Goal: Communication & Community: Ask a question

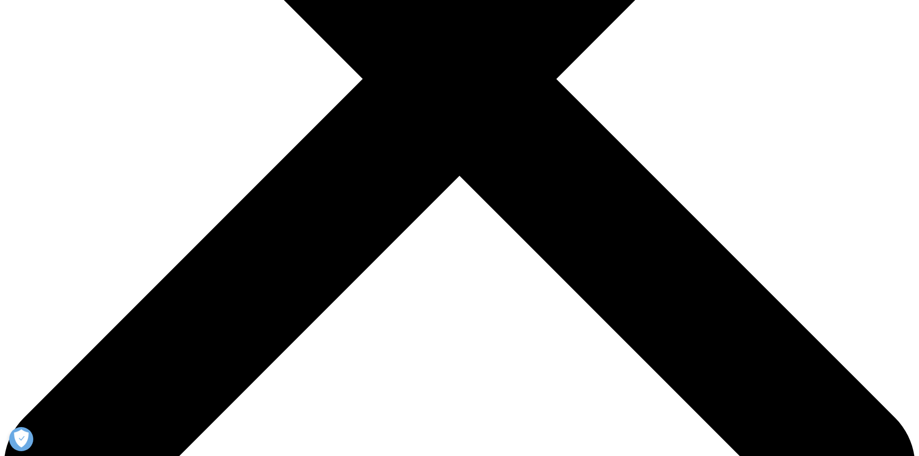
scroll to position [193, 0]
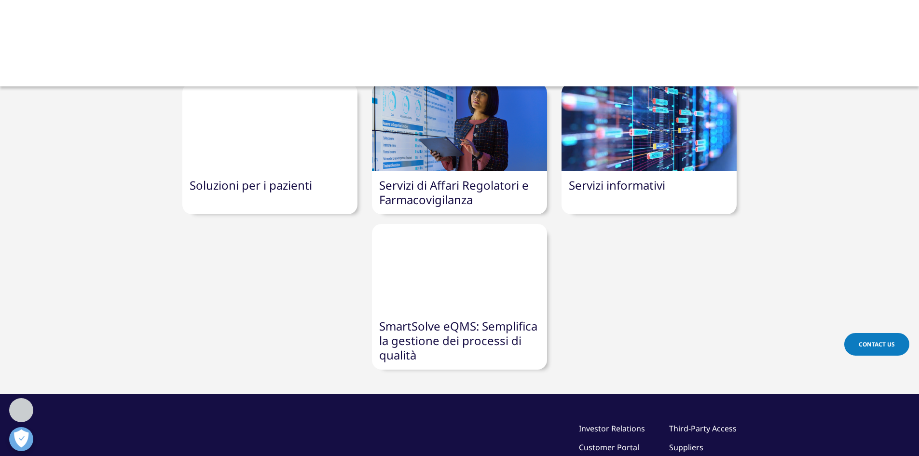
scroll to position [241, 0]
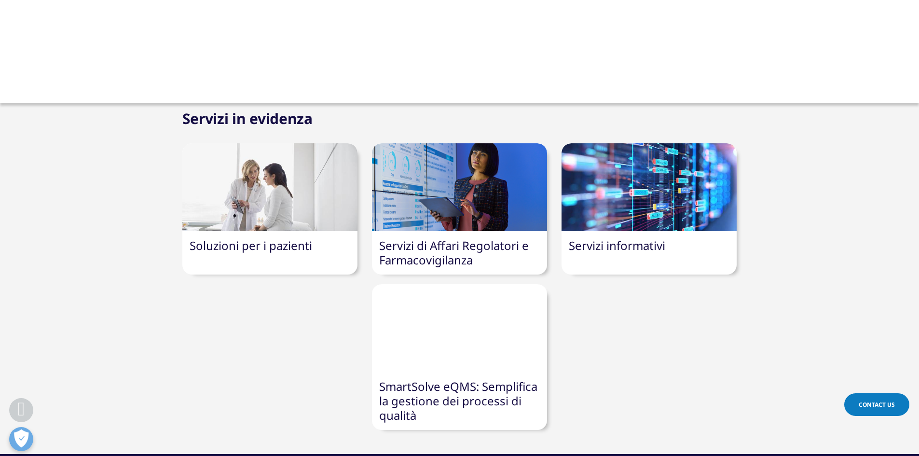
click at [626, 237] on link "Servizi informativi" at bounding box center [617, 245] width 97 height 16
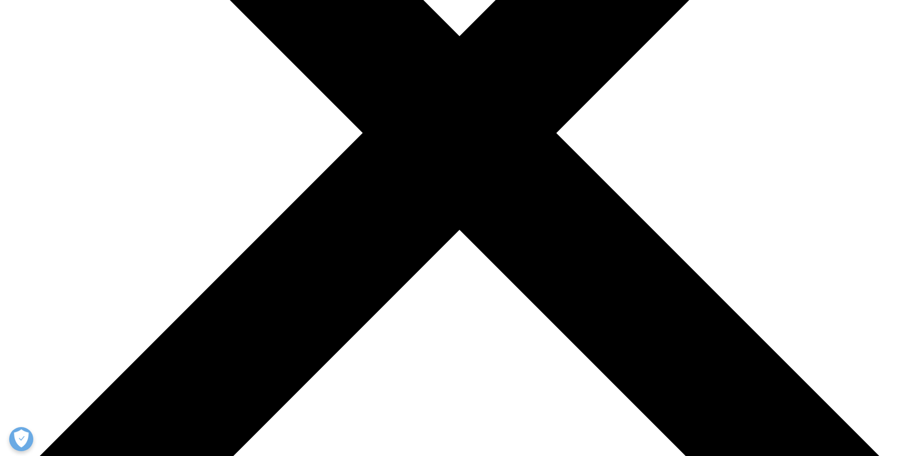
scroll to position [338, 0]
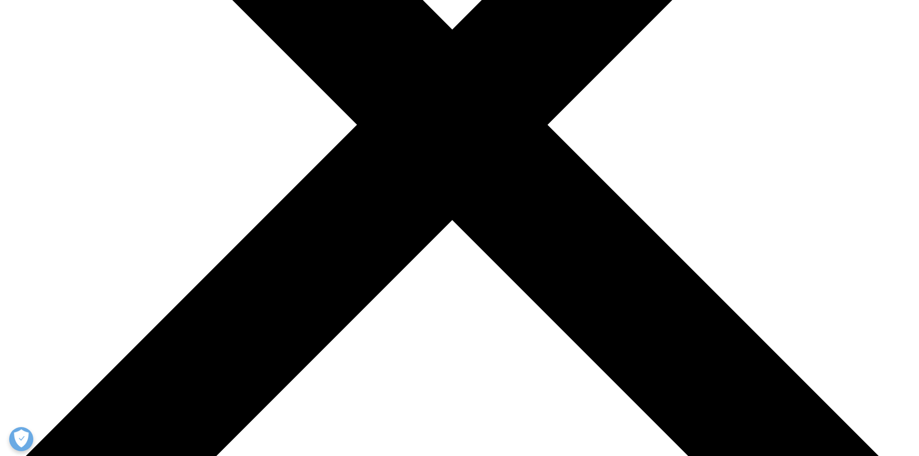
scroll to position [0, 0]
select select "Other"
select select "Data and Insights"
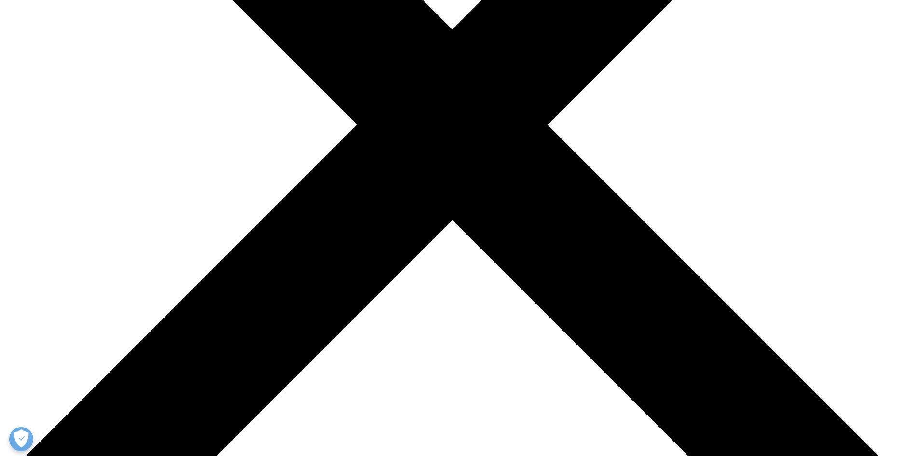
type input "SERB SAS"
type input "Silvia"
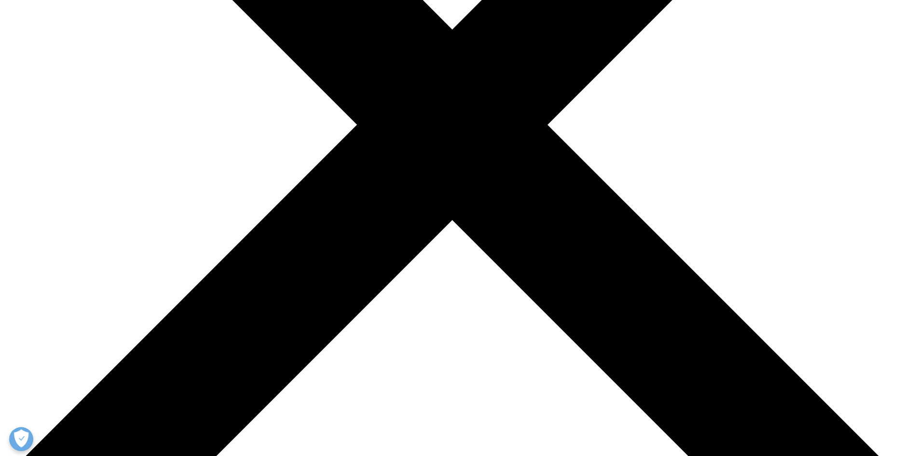
type input "Muccioli"
type input "Product Manager"
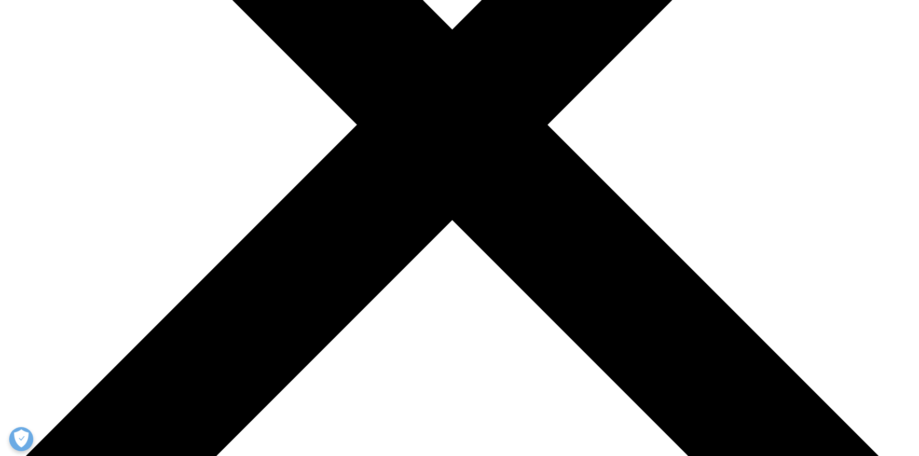
type input "silvia.muccioli@serb.com"
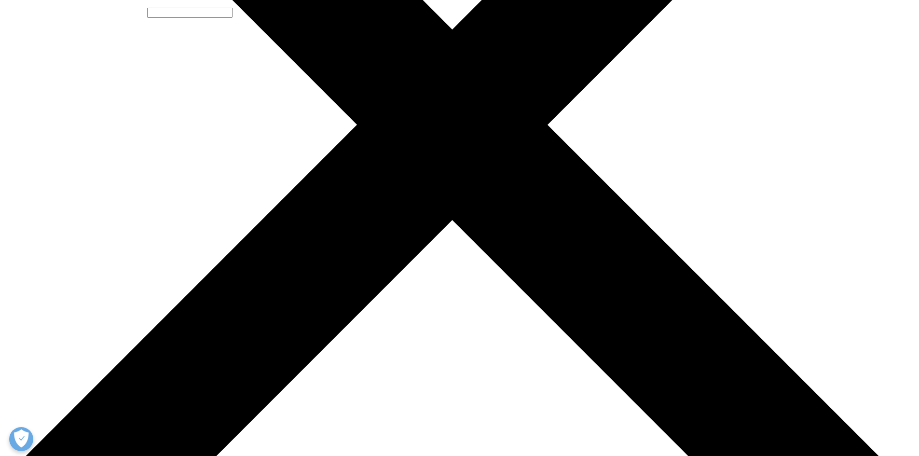
select select "Italy"
type input "+393334711027"
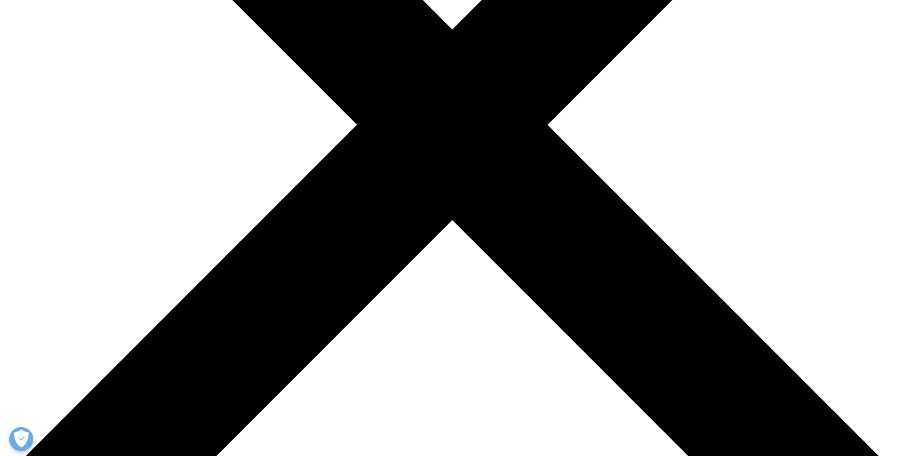
scroll to position [193, 0]
drag, startPoint x: 476, startPoint y: 306, endPoint x: 497, endPoint y: 305, distance: 21.3
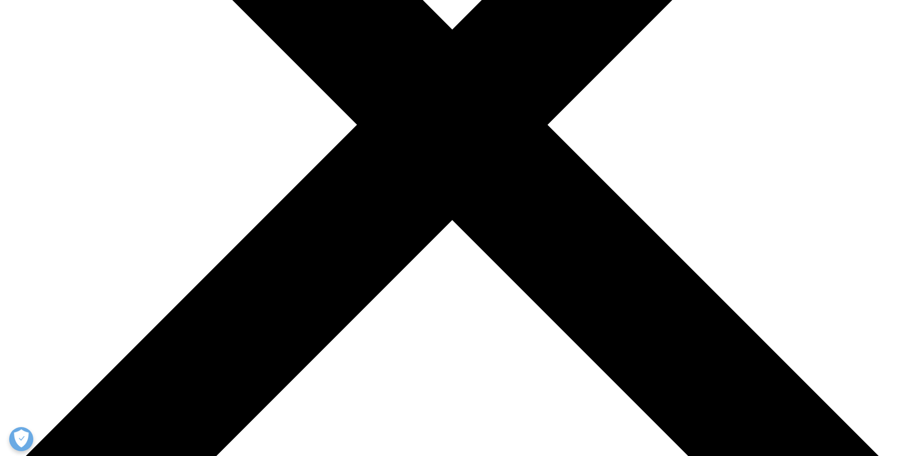
scroll to position [290, 0]
drag, startPoint x: 427, startPoint y: 377, endPoint x: 340, endPoint y: 343, distance: 93.6
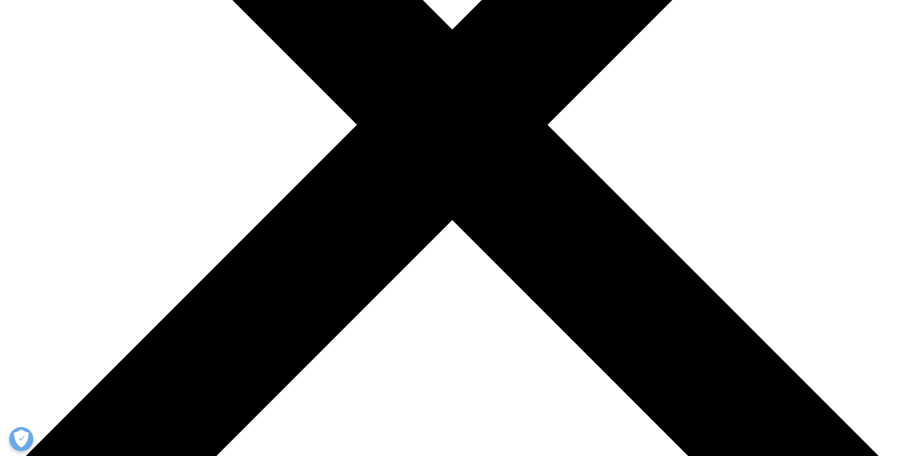
drag, startPoint x: 492, startPoint y: 331, endPoint x: 347, endPoint y: 285, distance: 151.7
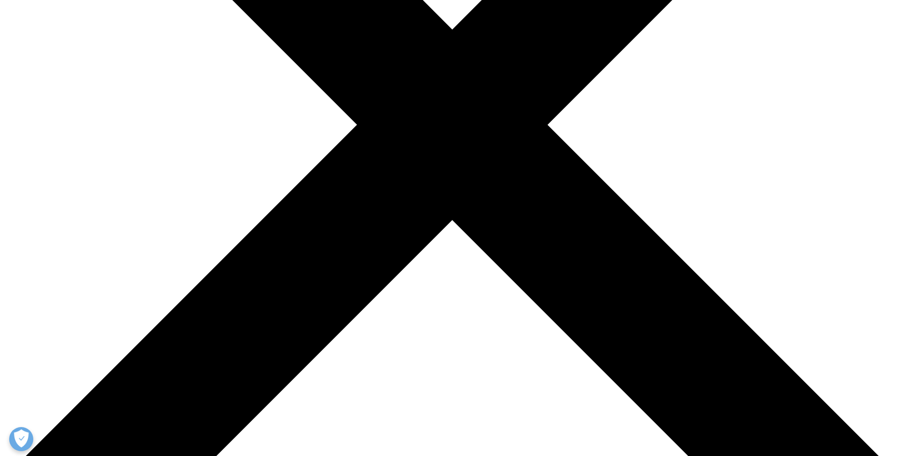
drag, startPoint x: 411, startPoint y: 365, endPoint x: 457, endPoint y: 367, distance: 45.9
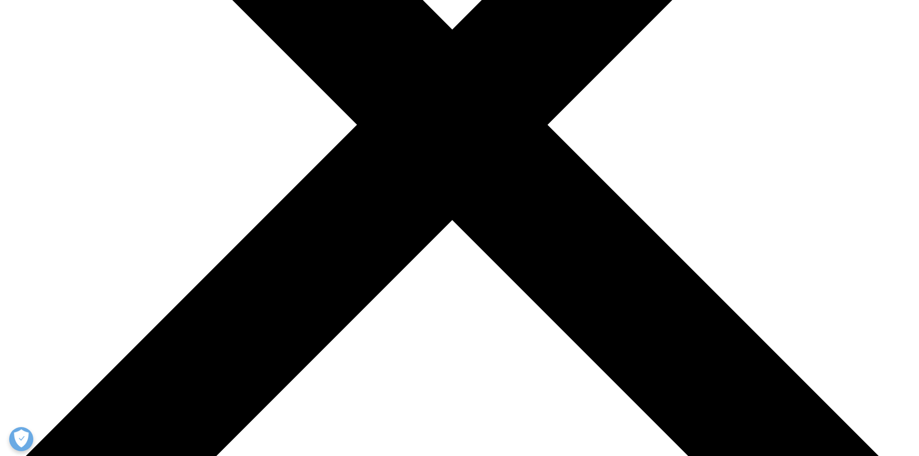
drag, startPoint x: 507, startPoint y: 354, endPoint x: 565, endPoint y: 349, distance: 57.6
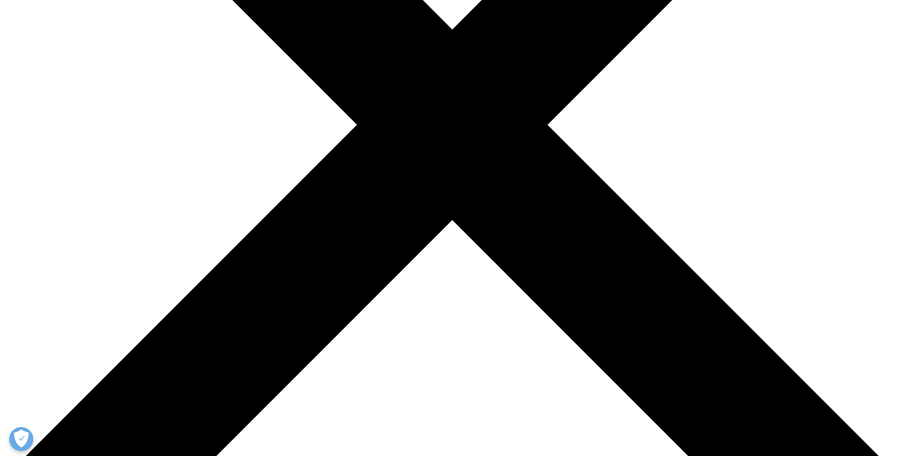
scroll to position [290, 0]
type textarea "Dear all, I am writing to you because we would like to have insight on high dos…"
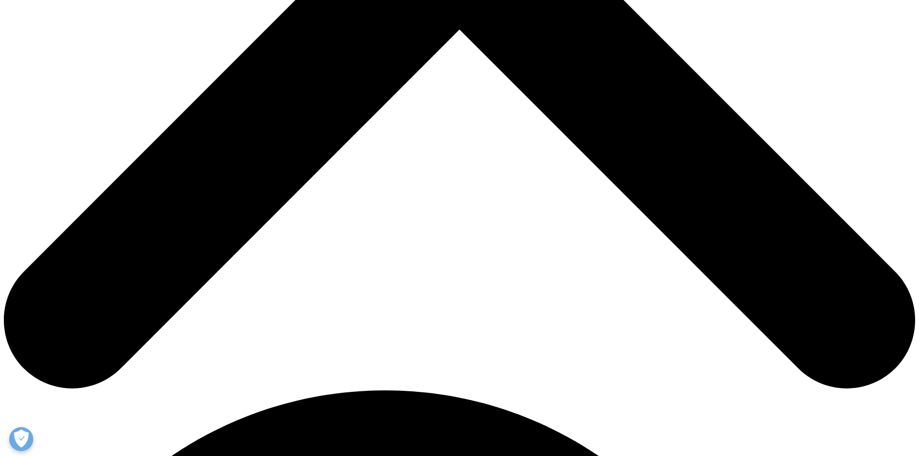
scroll to position [386, 0]
